Goal: Transaction & Acquisition: Purchase product/service

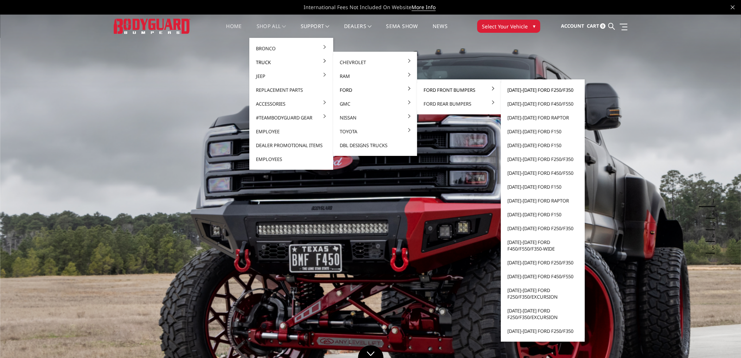
click at [544, 91] on link "[DATE]-[DATE] Ford F250/F350" at bounding box center [543, 90] width 78 height 14
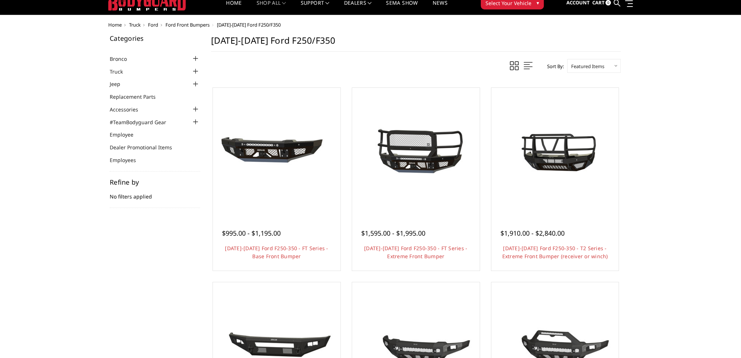
scroll to position [36, 0]
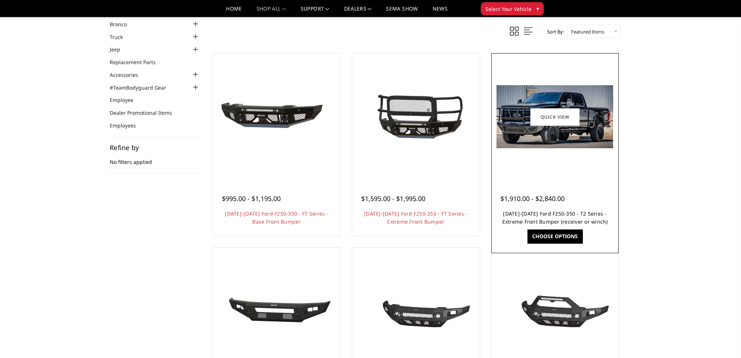
click at [552, 211] on link "2023-2025 Ford F250-350 - T2 Series - Extreme Front Bumper (receiver or winch)" at bounding box center [555, 217] width 106 height 15
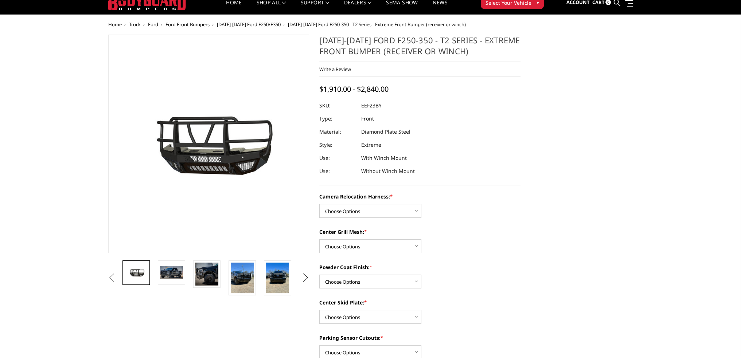
scroll to position [36, 0]
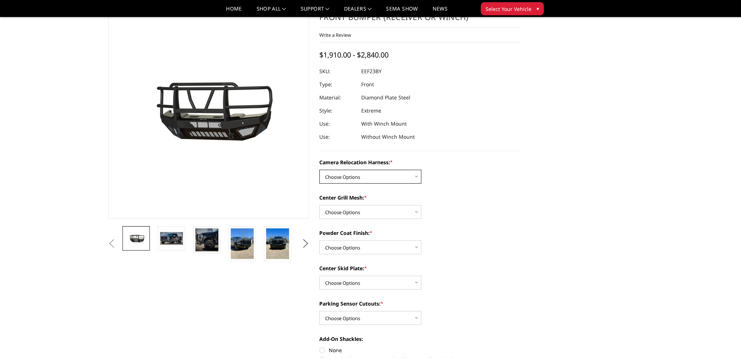
click at [381, 175] on select "Choose Options Without camera harness With camera harness" at bounding box center [370, 177] width 102 height 14
click at [367, 177] on select "Choose Options Without camera harness With camera harness" at bounding box center [370, 177] width 102 height 14
click at [360, 322] on select "Choose Options Yes - With Parking Sensor Cutouts" at bounding box center [370, 318] width 102 height 14
click at [386, 320] on select "Choose Options Yes - With Parking Sensor Cutouts" at bounding box center [370, 318] width 102 height 14
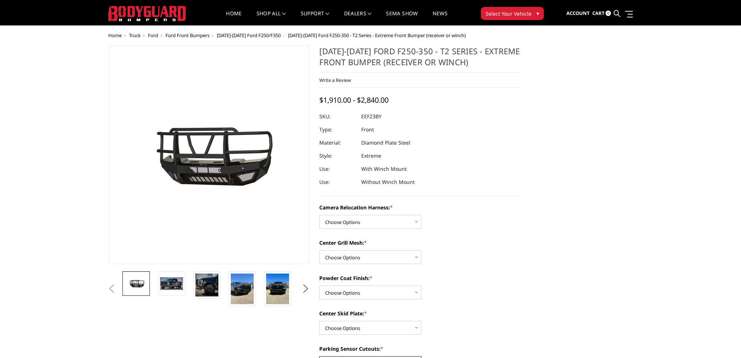
scroll to position [0, 0]
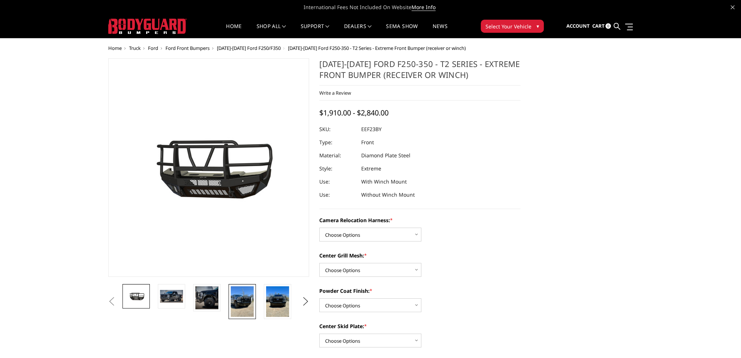
click at [248, 288] on img at bounding box center [242, 301] width 23 height 31
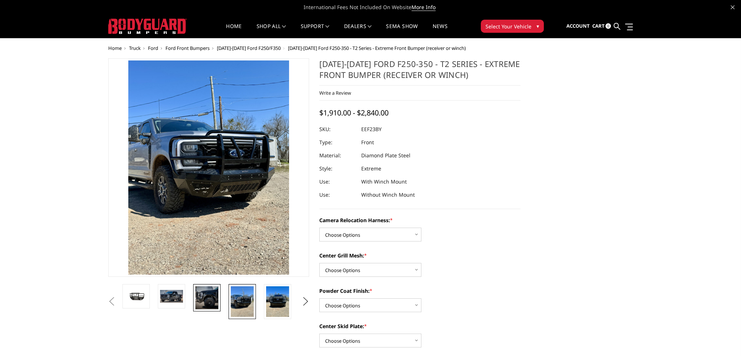
click at [212, 292] on img at bounding box center [206, 297] width 23 height 23
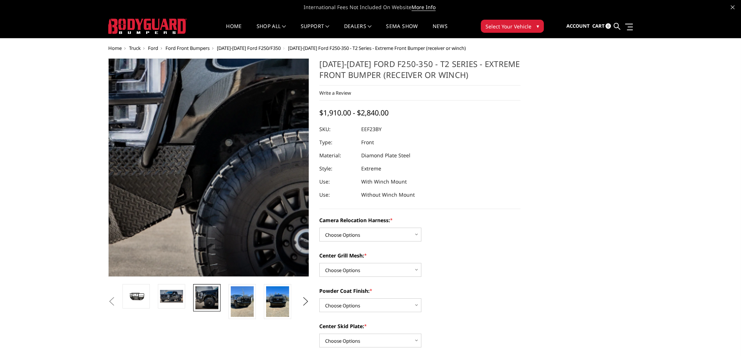
click at [175, 199] on img at bounding box center [253, 133] width 466 height 466
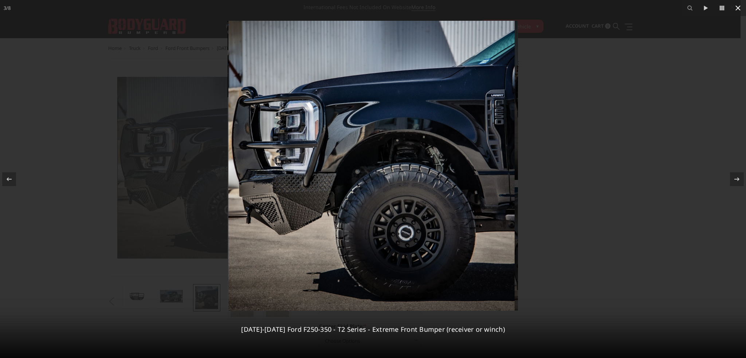
click at [740, 11] on icon at bounding box center [738, 8] width 9 height 9
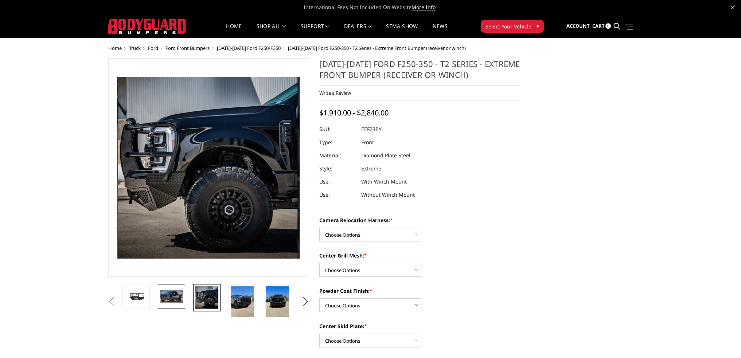
click at [180, 296] on img at bounding box center [171, 296] width 23 height 12
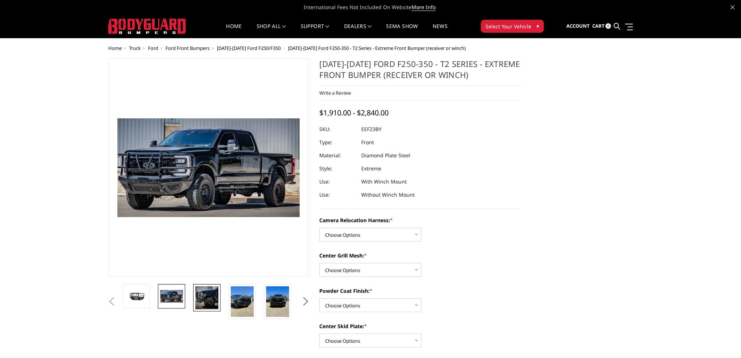
click at [204, 297] on img at bounding box center [206, 297] width 23 height 23
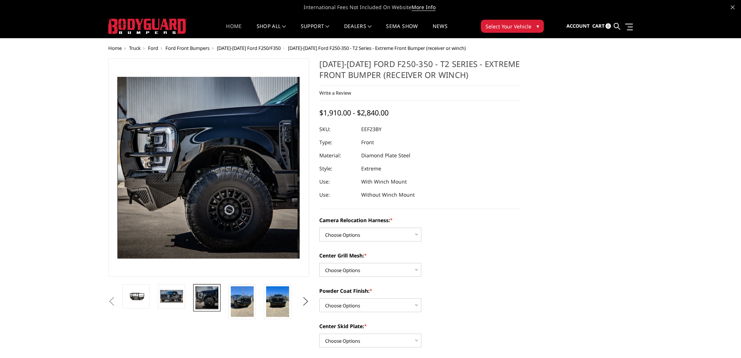
click at [235, 30] on link "Home" at bounding box center [234, 31] width 16 height 14
